Goal: Communication & Community: Answer question/provide support

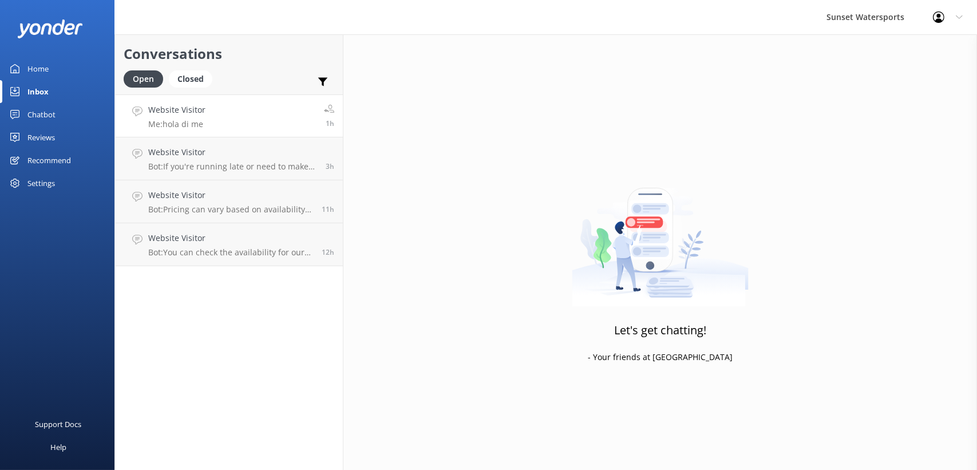
click at [265, 124] on link "Website Visitor Me: hola di me 1h" at bounding box center [229, 115] width 228 height 43
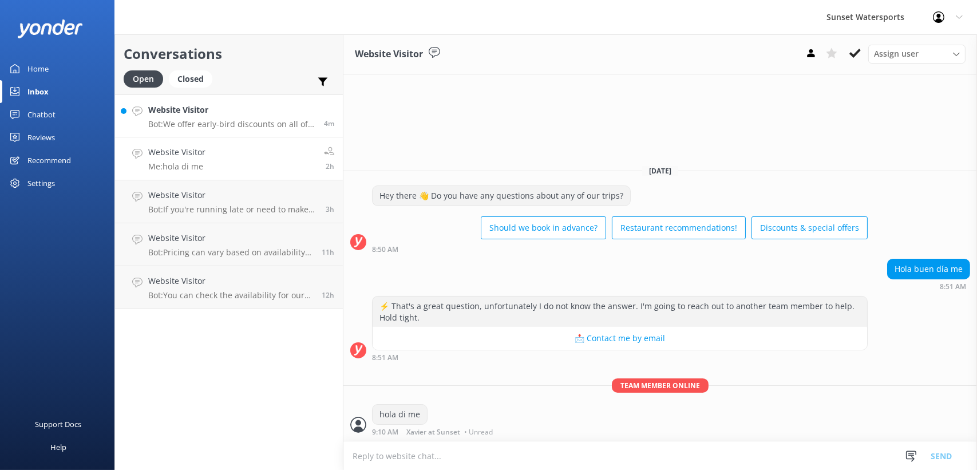
click at [250, 124] on p "Bot: We offer early-bird discounts on all of our morning trips. When you book d…" at bounding box center [231, 124] width 167 height 10
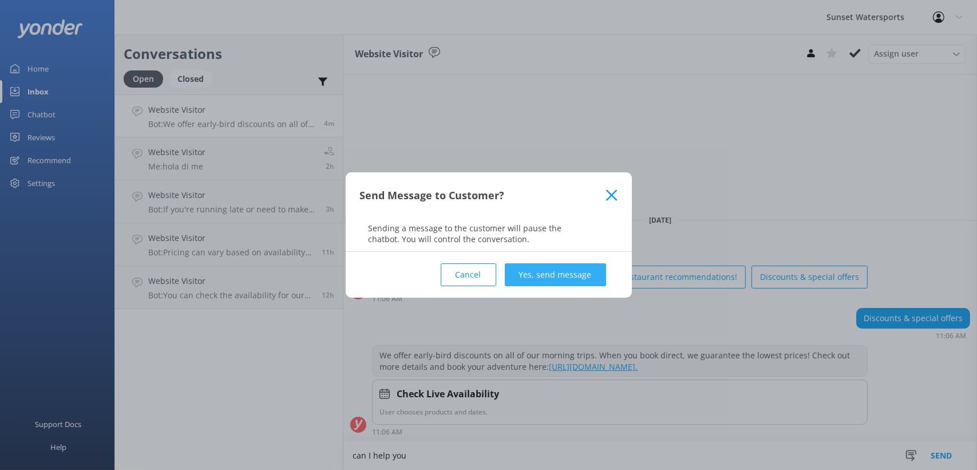
type textarea "can I help you"
click at [575, 272] on button "Yes, send message" at bounding box center [555, 274] width 101 height 23
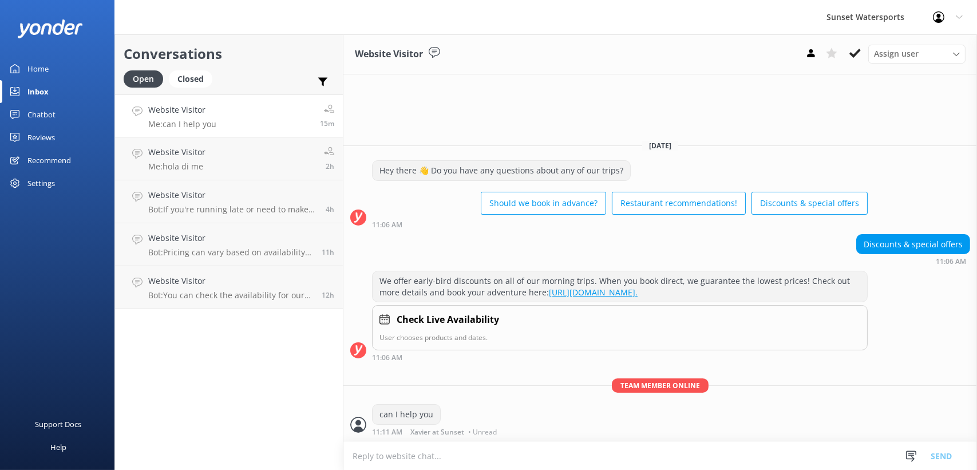
click at [288, 123] on link "Website Visitor Me: can I help you 15m" at bounding box center [229, 115] width 228 height 43
